Goal: Information Seeking & Learning: Learn about a topic

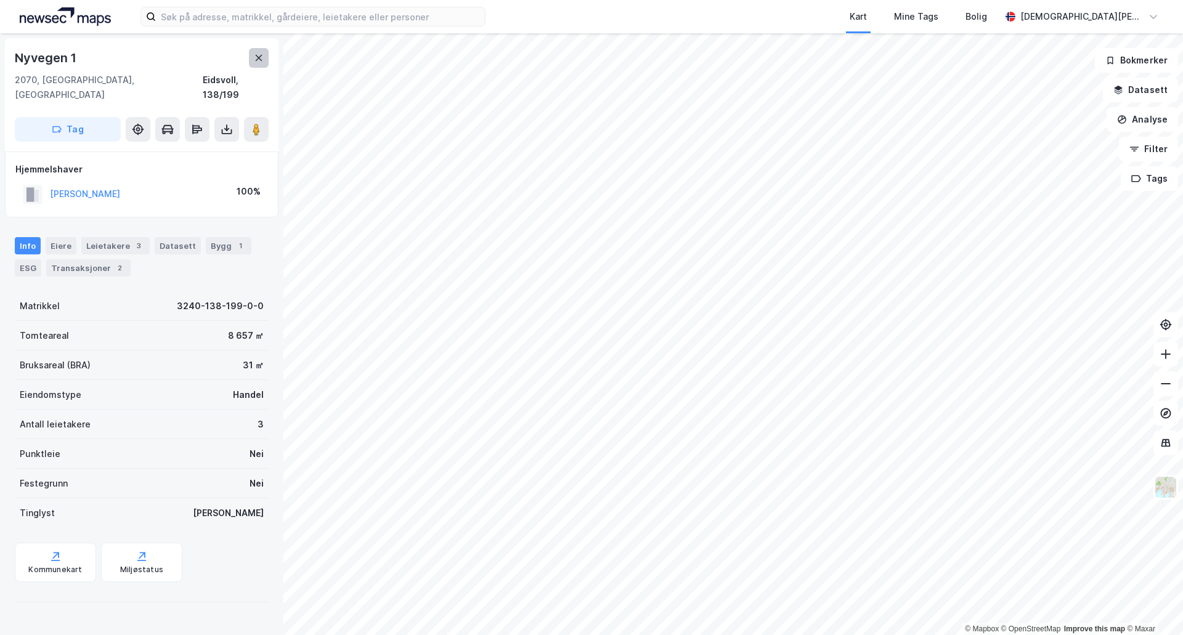
click at [253, 50] on button at bounding box center [259, 58] width 20 height 20
